Goal: Check status: Check status

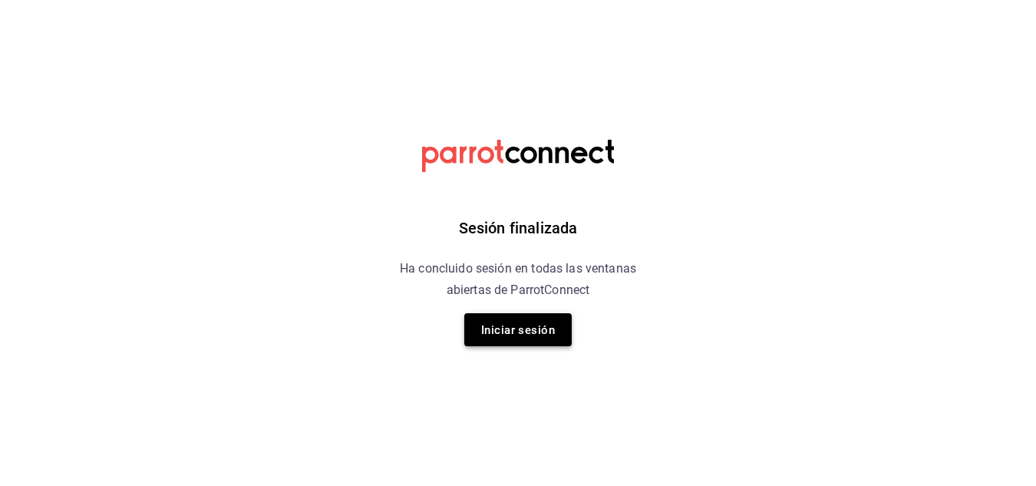
click at [516, 329] on font "Iniciar sesión" at bounding box center [518, 330] width 74 height 14
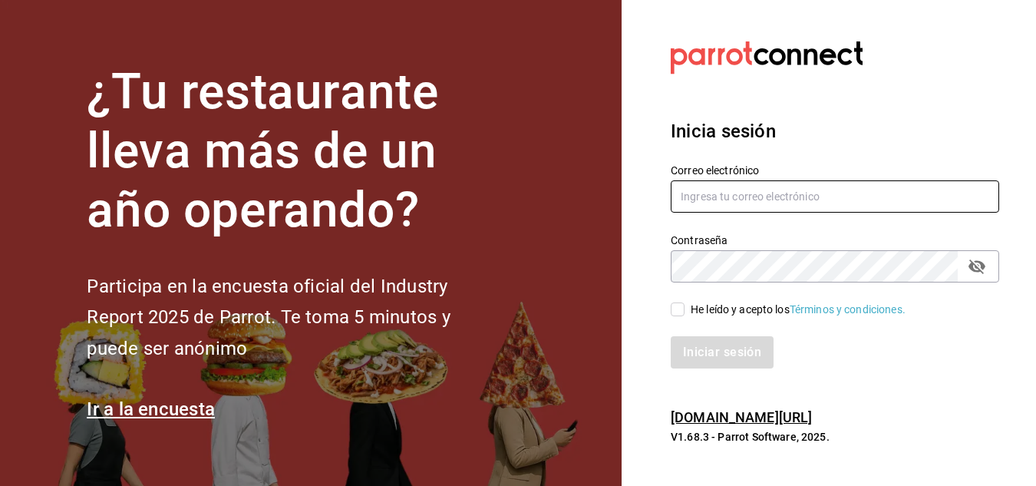
type input "info@motin.mx"
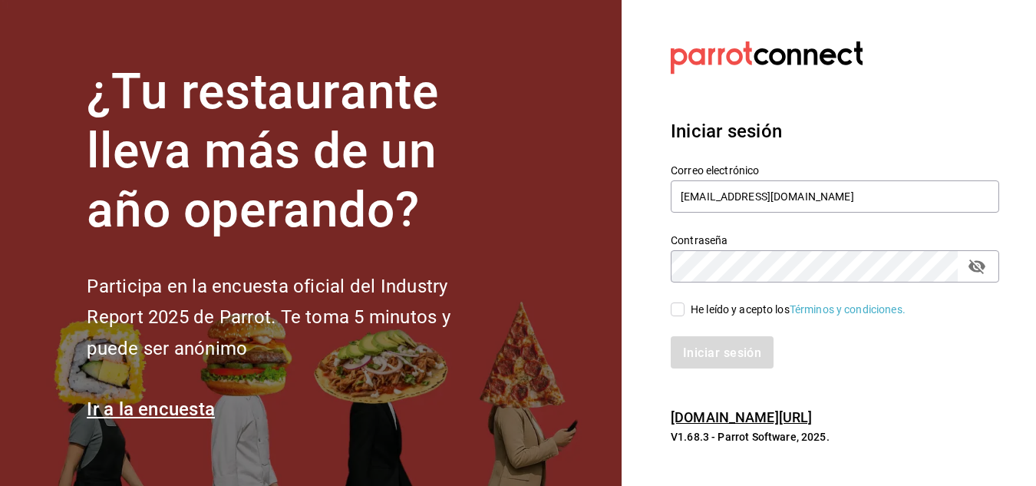
click at [678, 310] on input "He leído y acepto los Términos y condiciones." at bounding box center [678, 309] width 14 height 14
checkbox input "true"
click at [697, 357] on font "Iniciar sesión" at bounding box center [723, 352] width 78 height 15
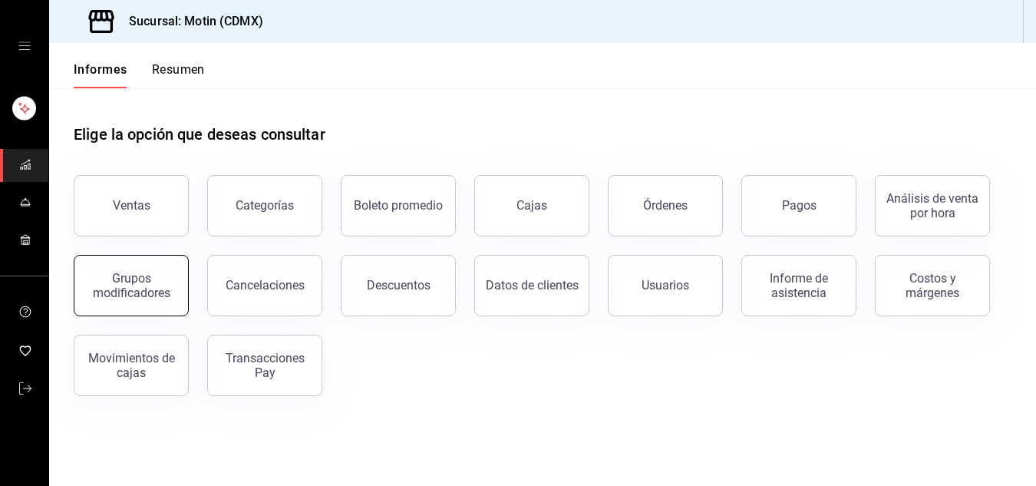
click at [131, 301] on button "Grupos modificadores" at bounding box center [131, 285] width 115 height 61
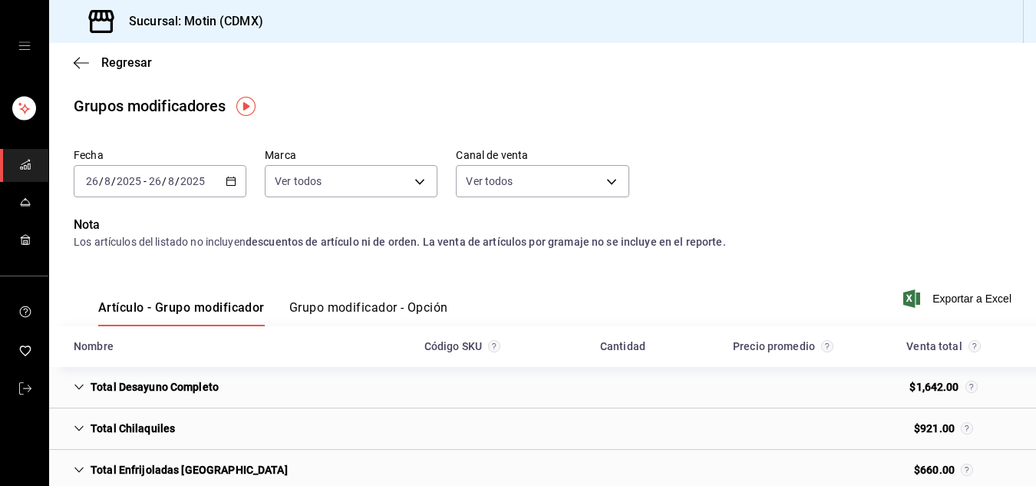
click at [230, 183] on icon "button" at bounding box center [231, 181] width 11 height 11
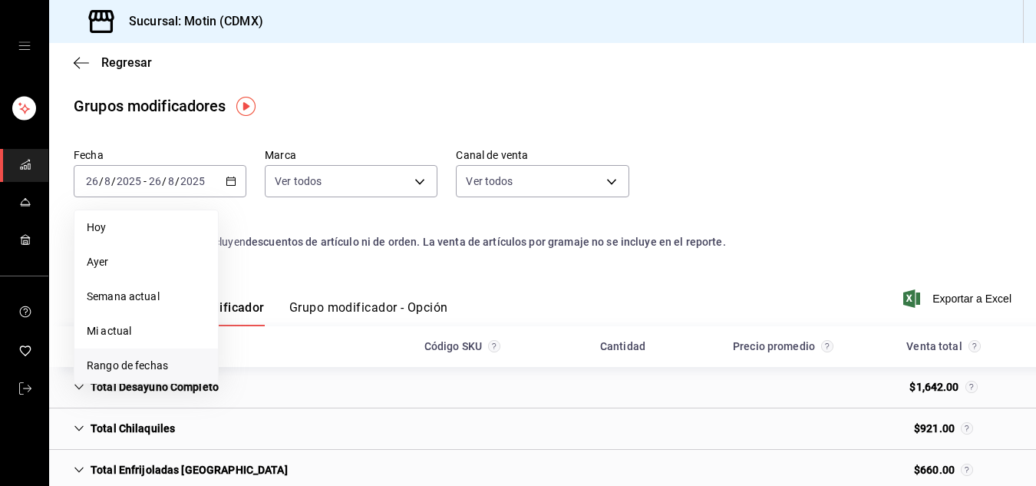
click at [136, 363] on font "Rango de fechas" at bounding box center [127, 365] width 81 height 12
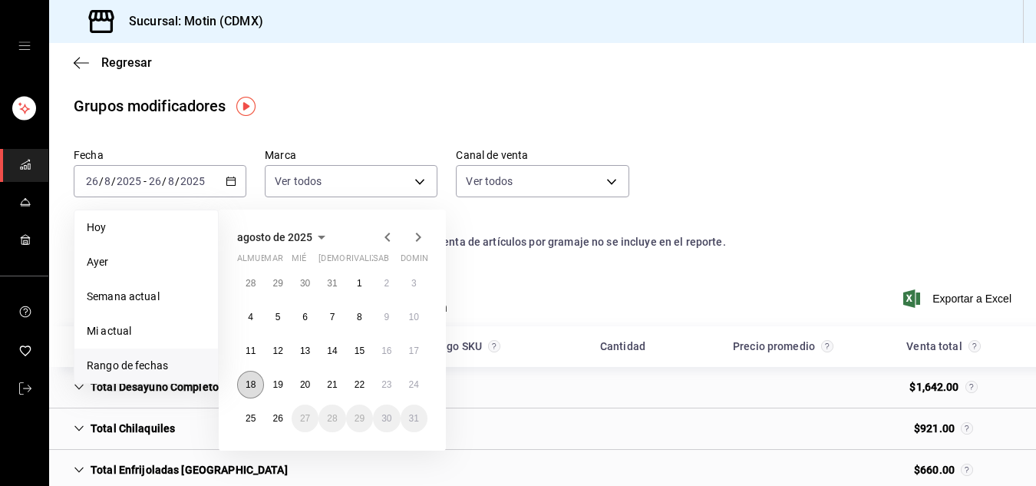
click at [246, 381] on font "18" at bounding box center [251, 384] width 10 height 11
click at [409, 388] on font "24" at bounding box center [414, 384] width 10 height 11
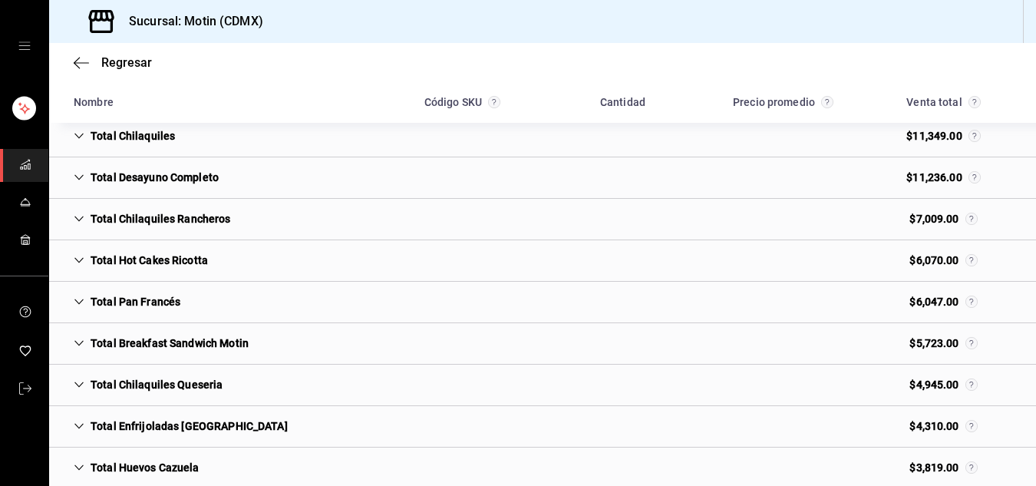
scroll to position [340, 0]
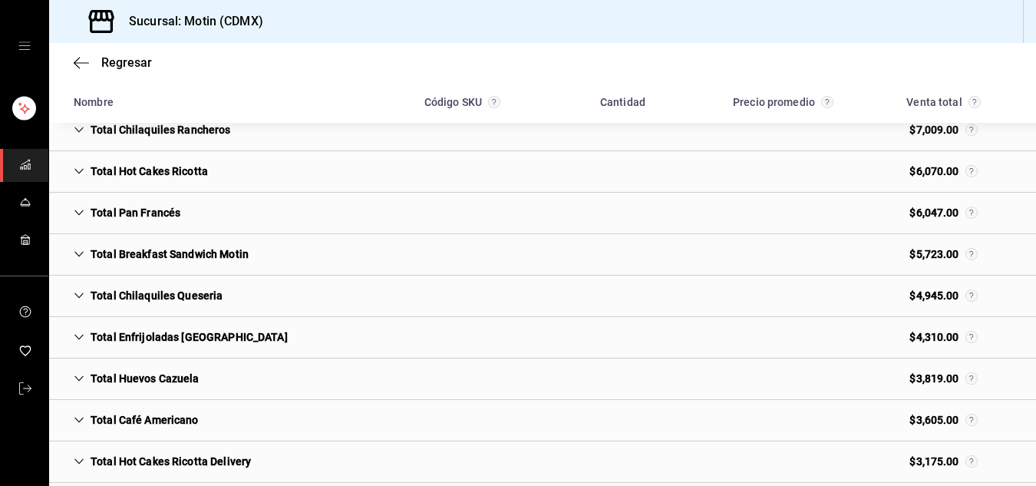
click at [86, 254] on div "Total Breakfast Sandwich Motin" at bounding box center [161, 254] width 200 height 28
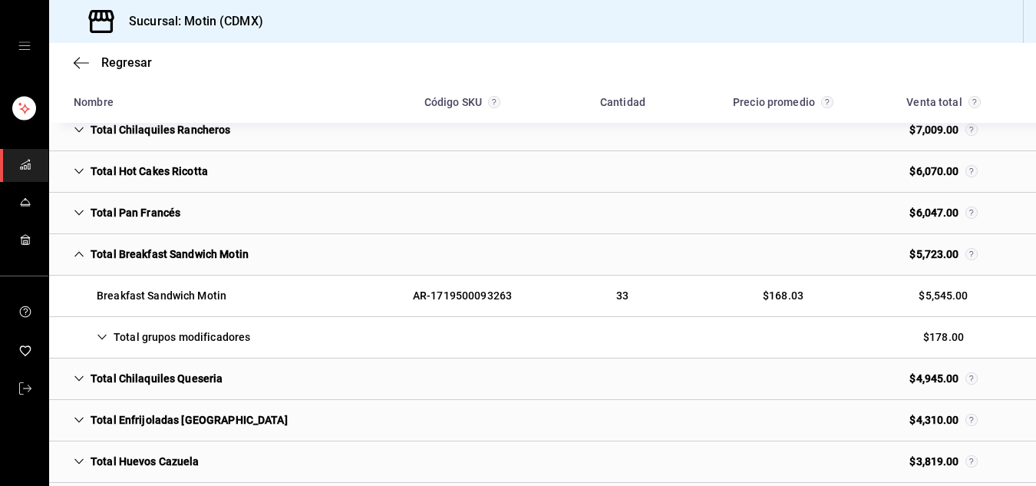
click at [101, 337] on icon "Cell" at bounding box center [102, 337] width 11 height 11
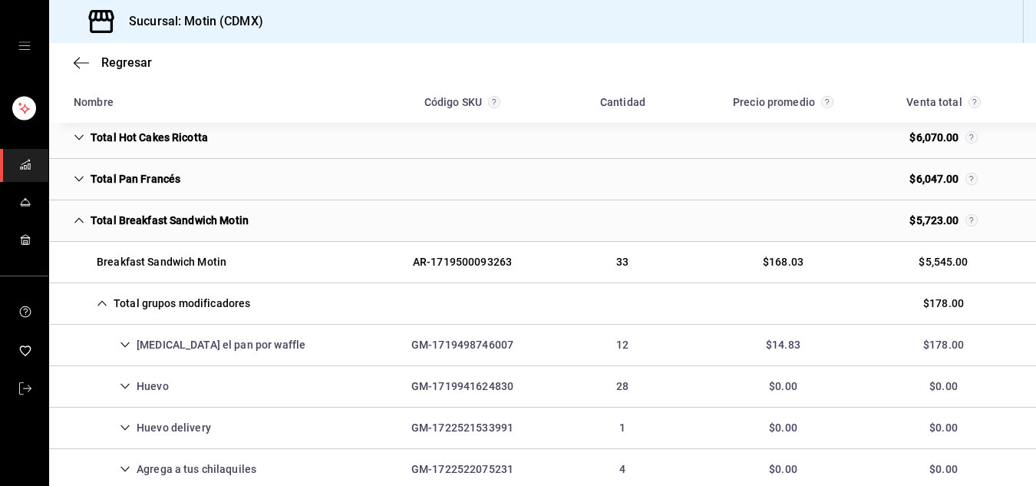
scroll to position [376, 0]
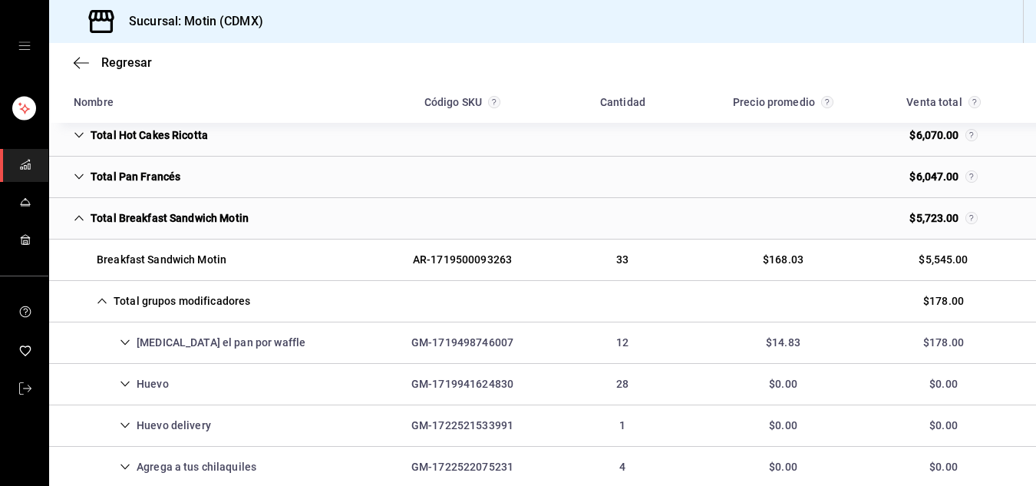
click at [80, 215] on icon "Cell" at bounding box center [79, 218] width 11 height 11
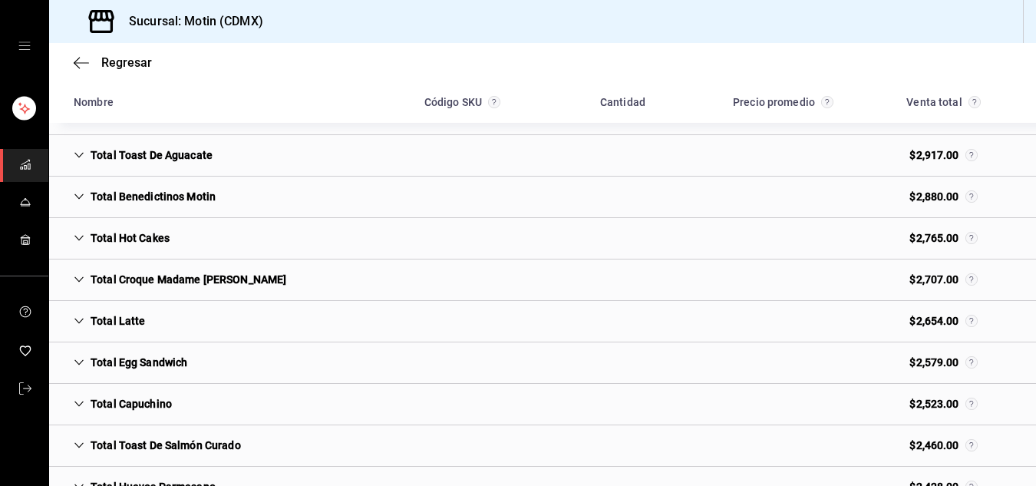
scroll to position [691, 0]
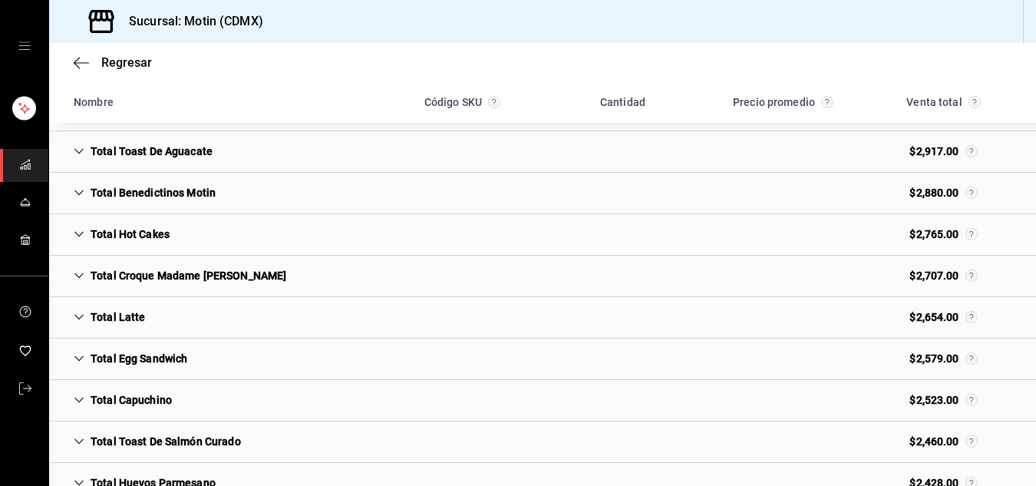
click at [74, 360] on icon "Cell" at bounding box center [79, 358] width 11 height 11
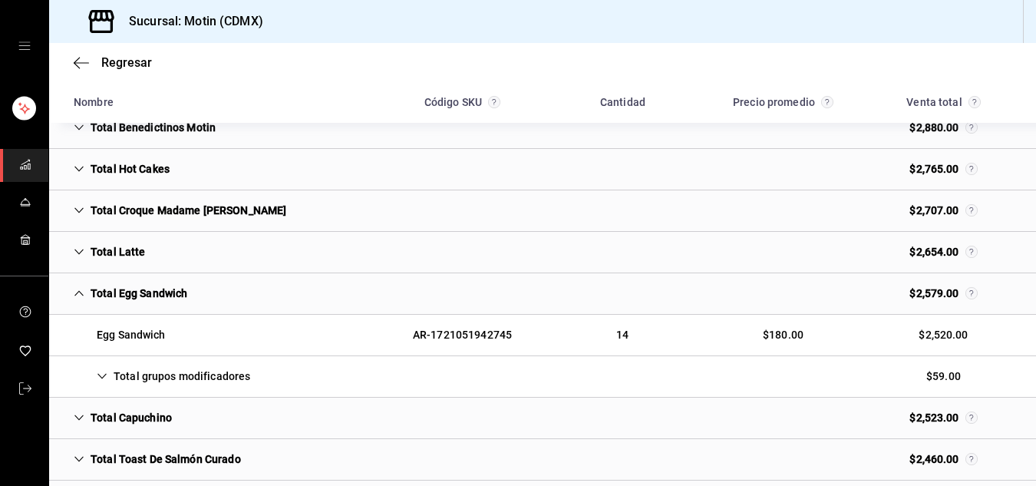
scroll to position [757, 0]
click at [104, 375] on icon "Cell" at bounding box center [102, 375] width 11 height 11
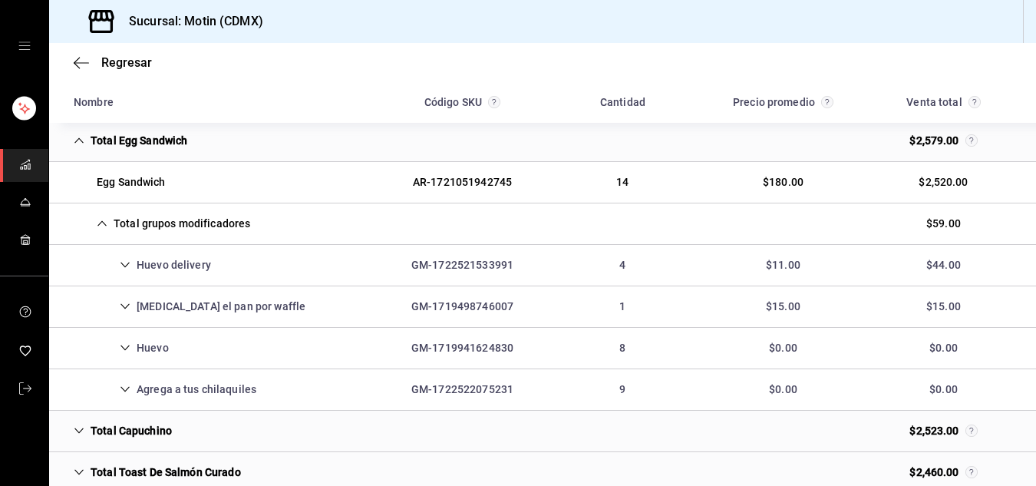
scroll to position [922, 0]
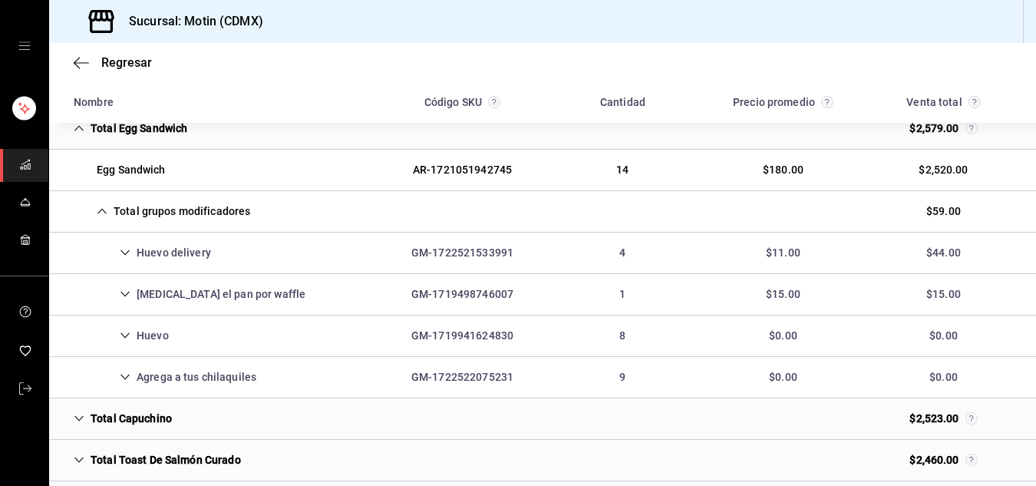
click at [101, 210] on icon "Cell" at bounding box center [101, 211] width 9 height 5
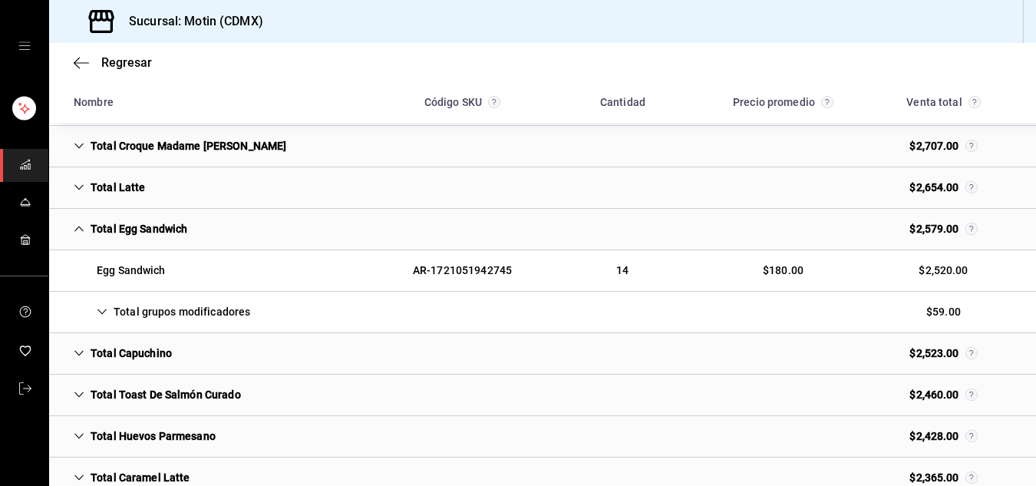
scroll to position [814, 0]
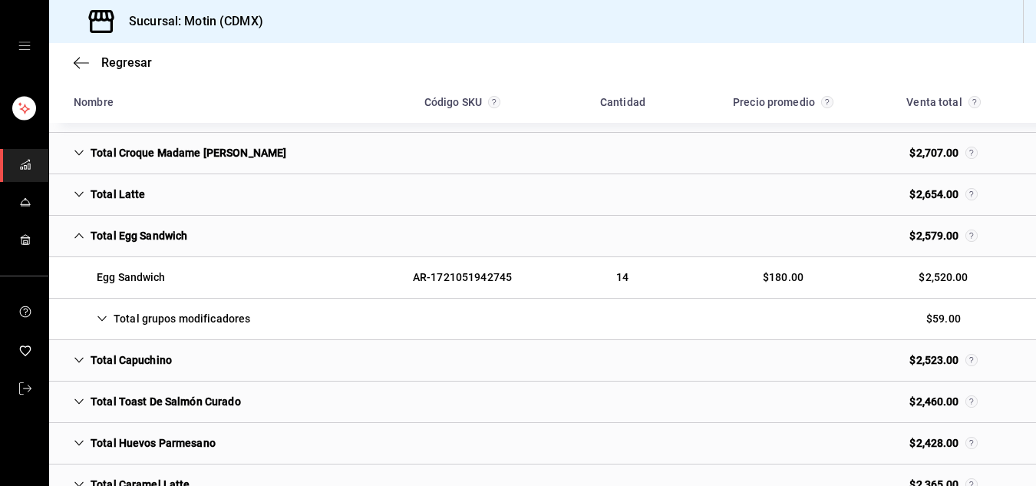
click at [79, 235] on icon "Cell" at bounding box center [79, 235] width 11 height 11
